Goal: Check status: Check status

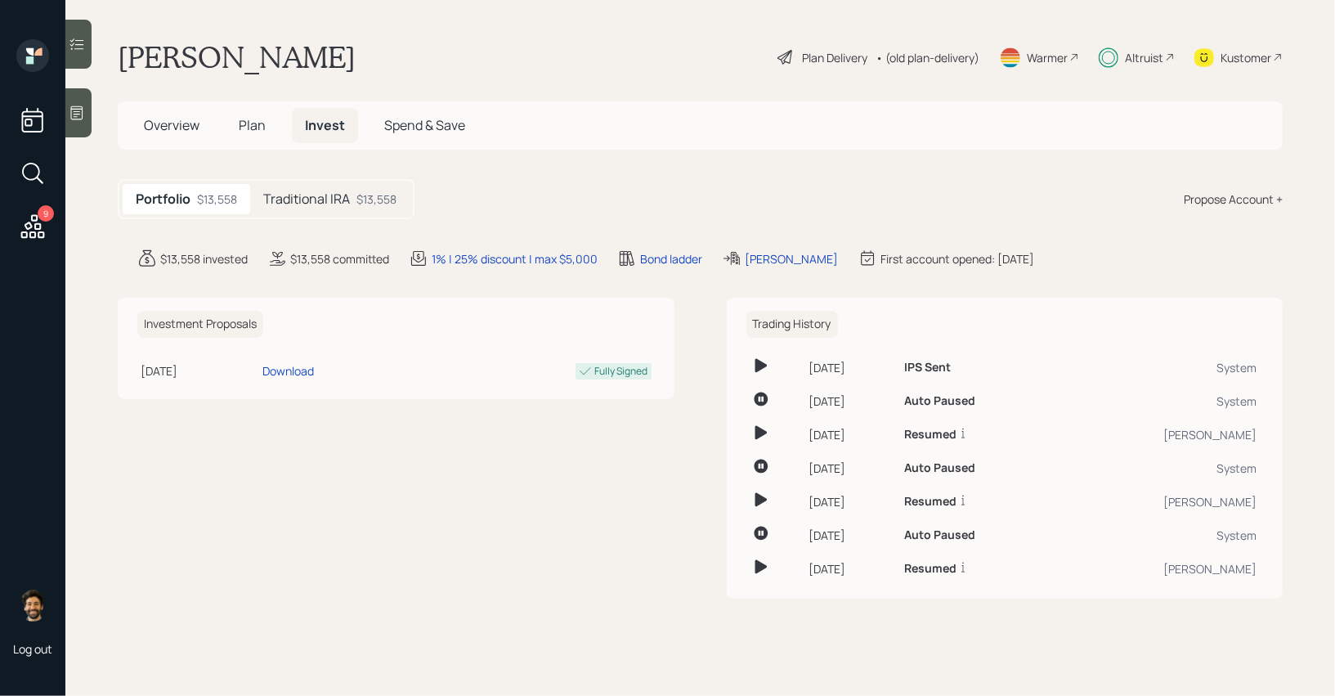
click at [318, 193] on h5 "Traditional IRA" at bounding box center [306, 199] width 87 height 16
